Goal: Task Accomplishment & Management: Complete application form

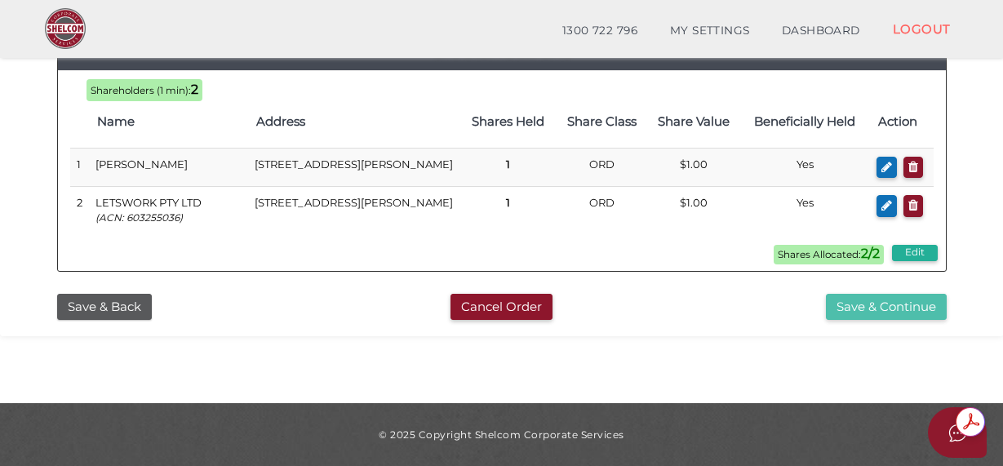
click at [875, 306] on button "Save & Continue" at bounding box center [886, 307] width 121 height 27
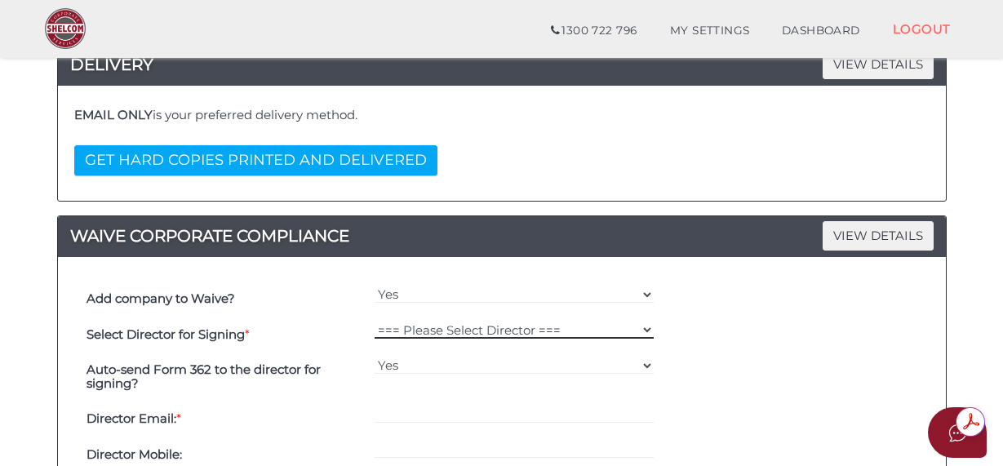
click at [648, 332] on select "=== Please Select Director === [PERSON_NAME]" at bounding box center [515, 330] width 280 height 18
select select "000026392"
click at [375, 321] on select "=== Please Select Director === [PERSON_NAME]" at bounding box center [515, 330] width 280 height 18
click at [767, 335] on div "Select Director for Signing * === Please Select Director === [PERSON_NAME]" at bounding box center [501, 335] width 839 height 36
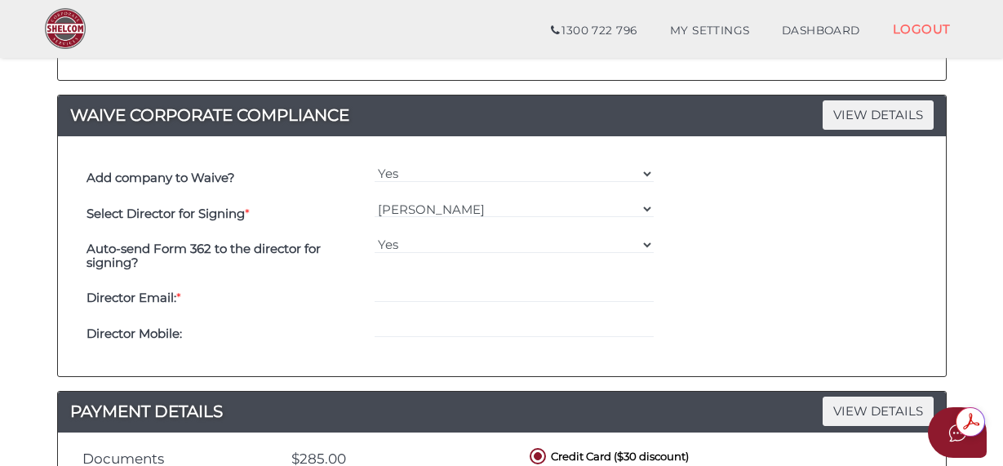
scroll to position [464, 0]
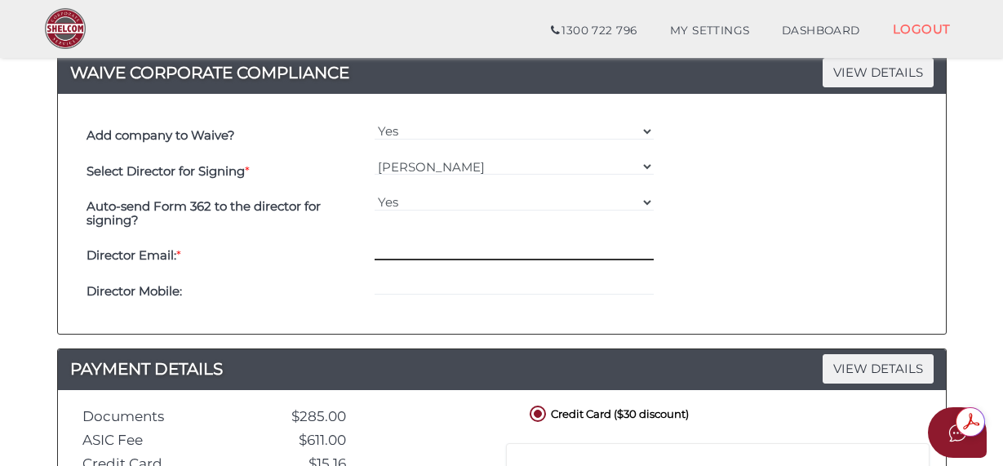
click at [397, 256] on input "email" at bounding box center [515, 251] width 280 height 18
type input "[PERSON_NAME][EMAIL_ADDRESS][DOMAIN_NAME]"
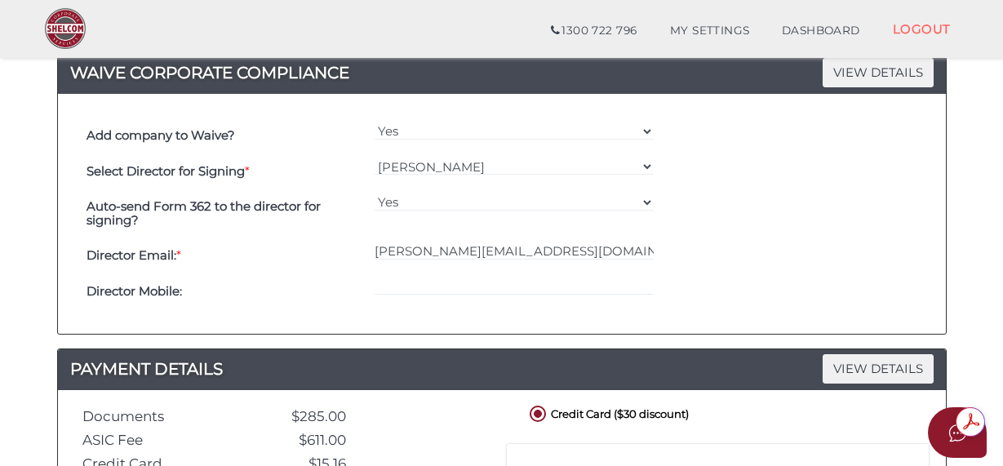
click at [456, 304] on div at bounding box center [515, 291] width 288 height 36
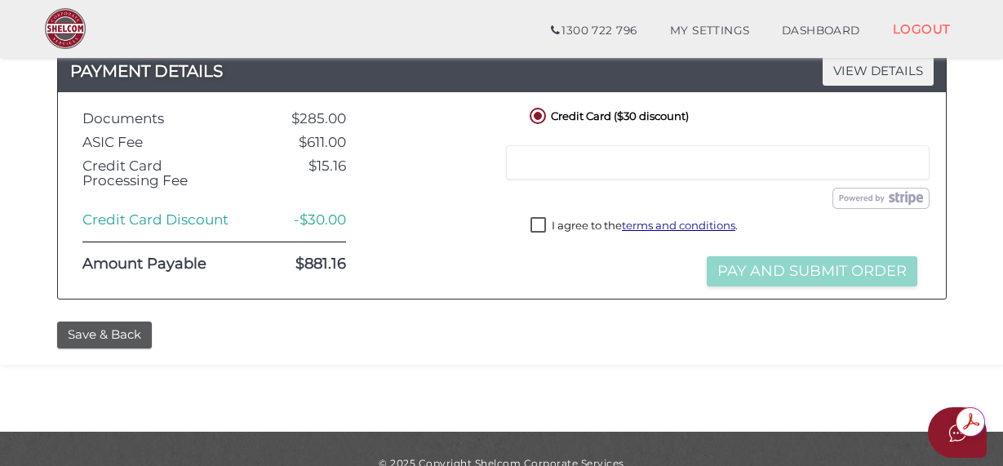
scroll to position [790, 0]
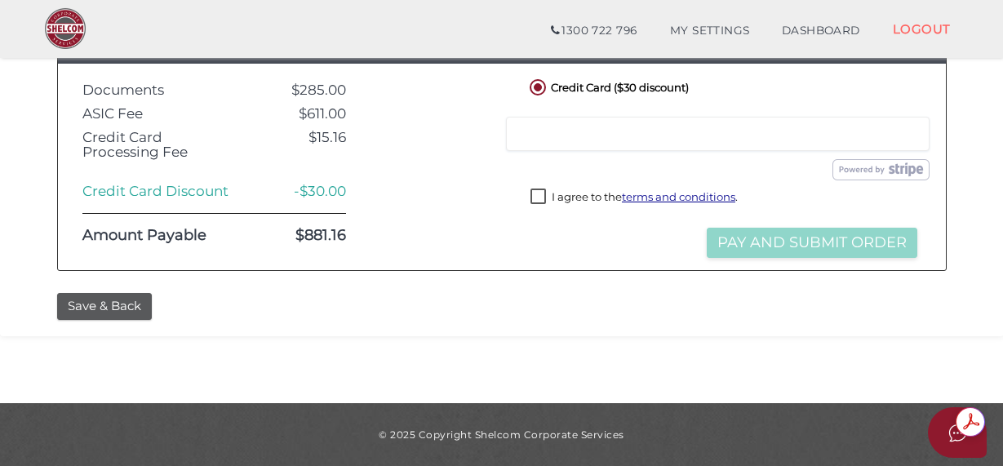
click at [541, 202] on label "I agree to the terms and conditions ." at bounding box center [634, 199] width 207 height 20
checkbox input "true"
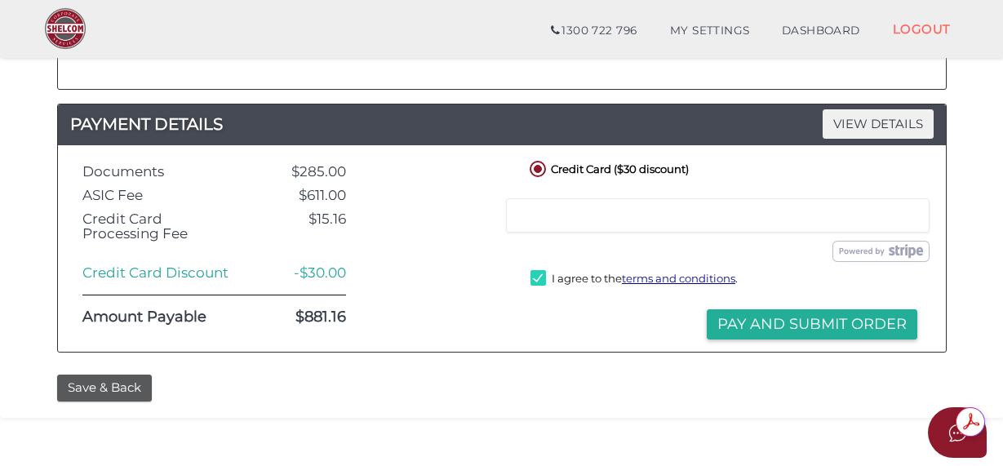
scroll to position [0, 0]
click at [73, 390] on button "Save & Back" at bounding box center [104, 388] width 95 height 27
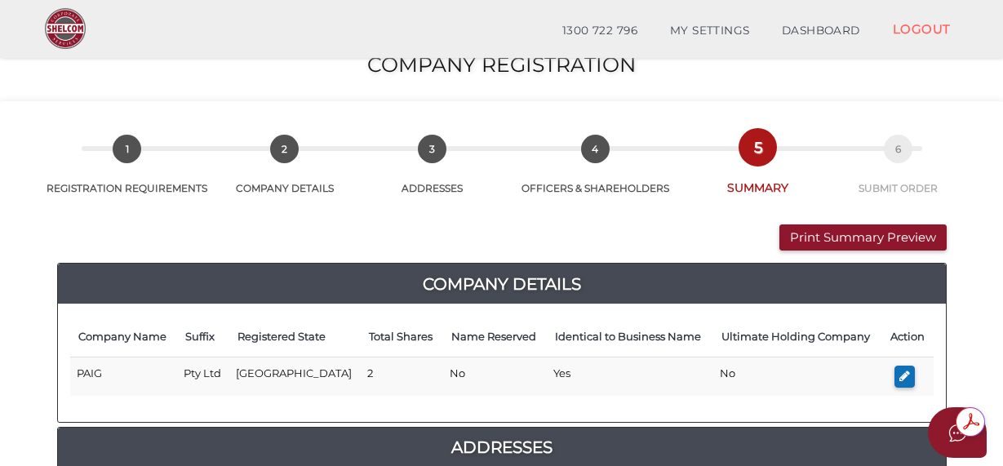
scroll to position [82, 0]
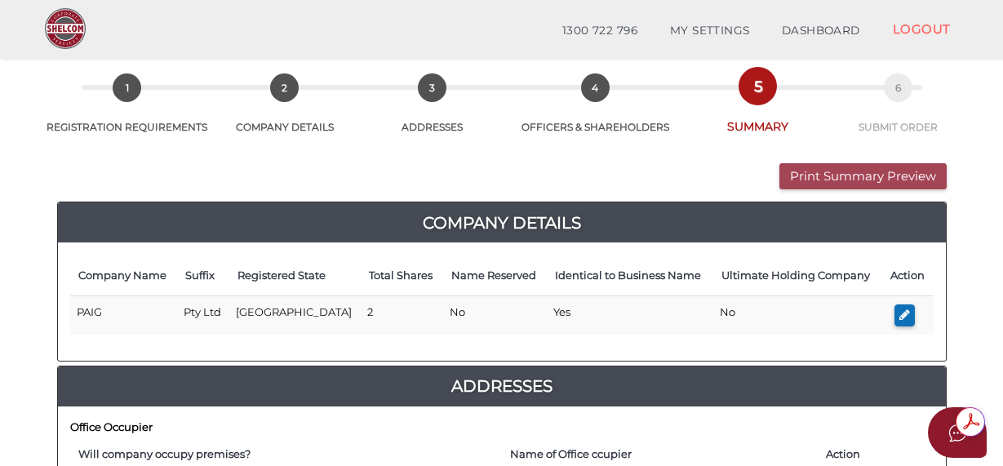
click at [850, 176] on button "Print Summary Preview" at bounding box center [863, 176] width 167 height 27
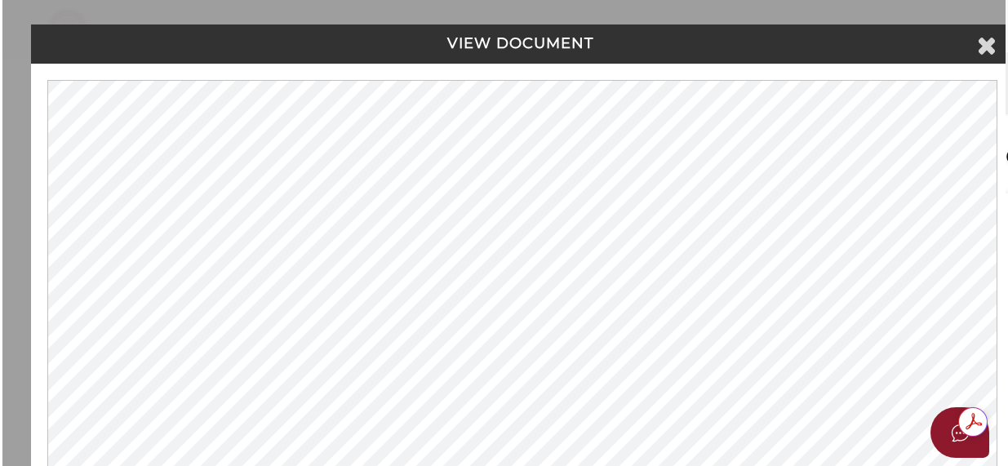
scroll to position [0, 0]
